Goal: Task Accomplishment & Management: Manage account settings

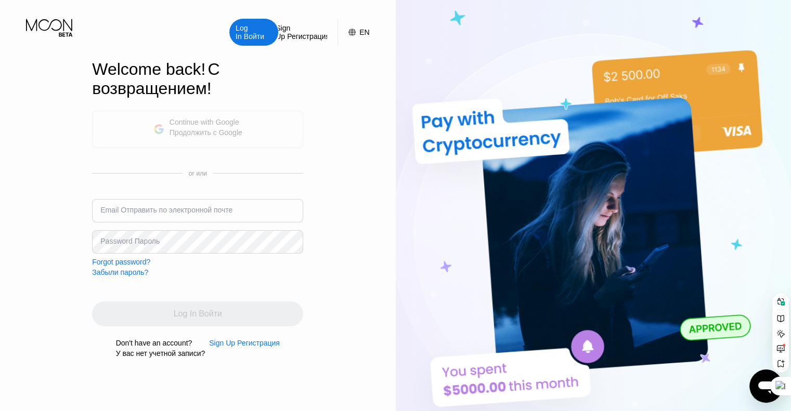
click at [200, 122] on div "Continue with Google Продолжить с Google" at bounding box center [206, 129] width 73 height 23
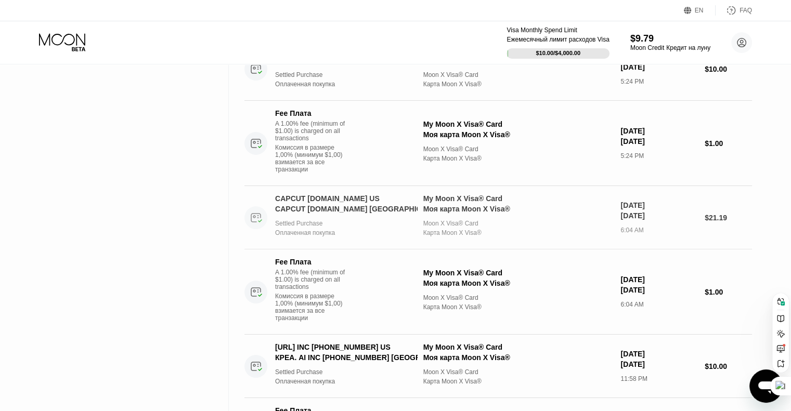
scroll to position [208, 0]
